Goal: Task Accomplishment & Management: Manage account settings

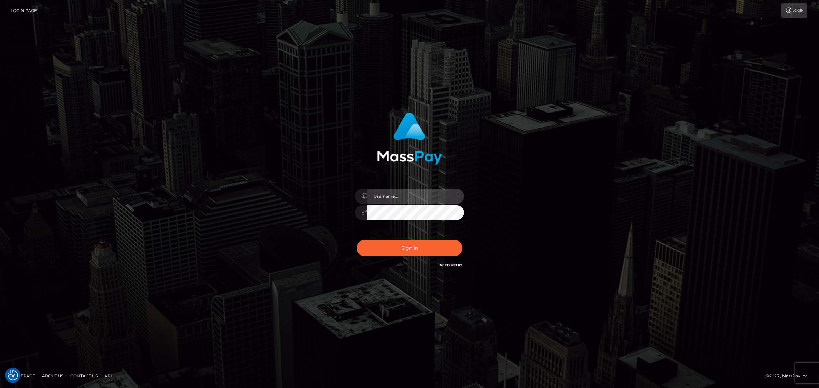
click at [390, 199] on input "text" at bounding box center [415, 196] width 97 height 15
click at [391, 194] on input "text" at bounding box center [415, 196] width 97 height 15
type input "gunjan.k"
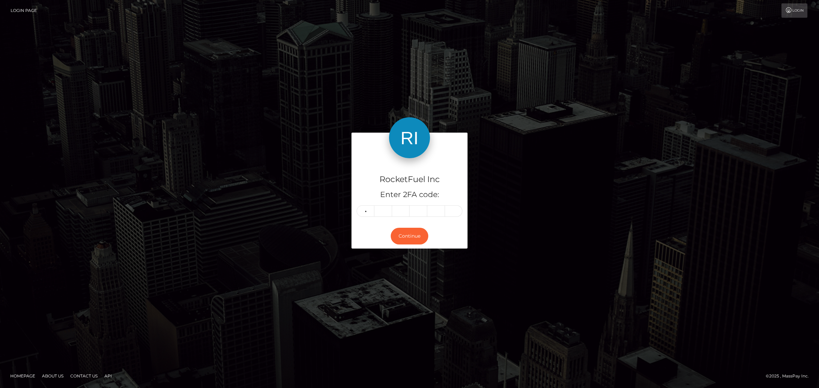
type input "7"
type input "1"
type input "8"
type input "6"
type input "1"
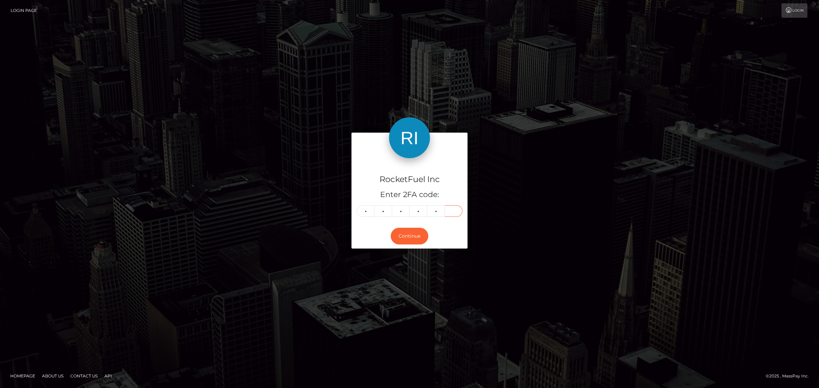
type input "6"
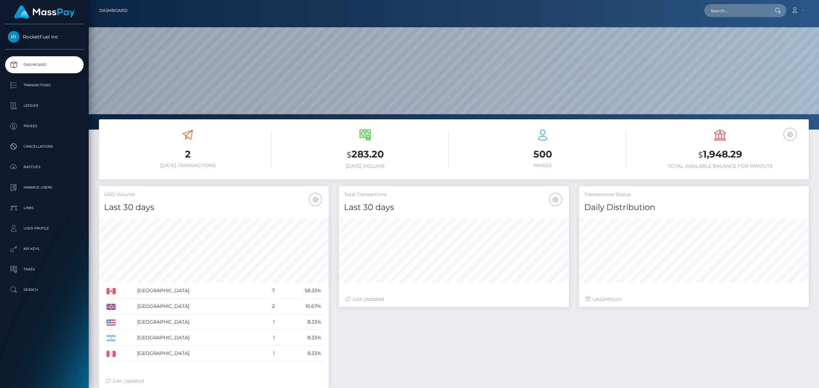
scroll to position [120, 229]
